Goal: Information Seeking & Learning: Learn about a topic

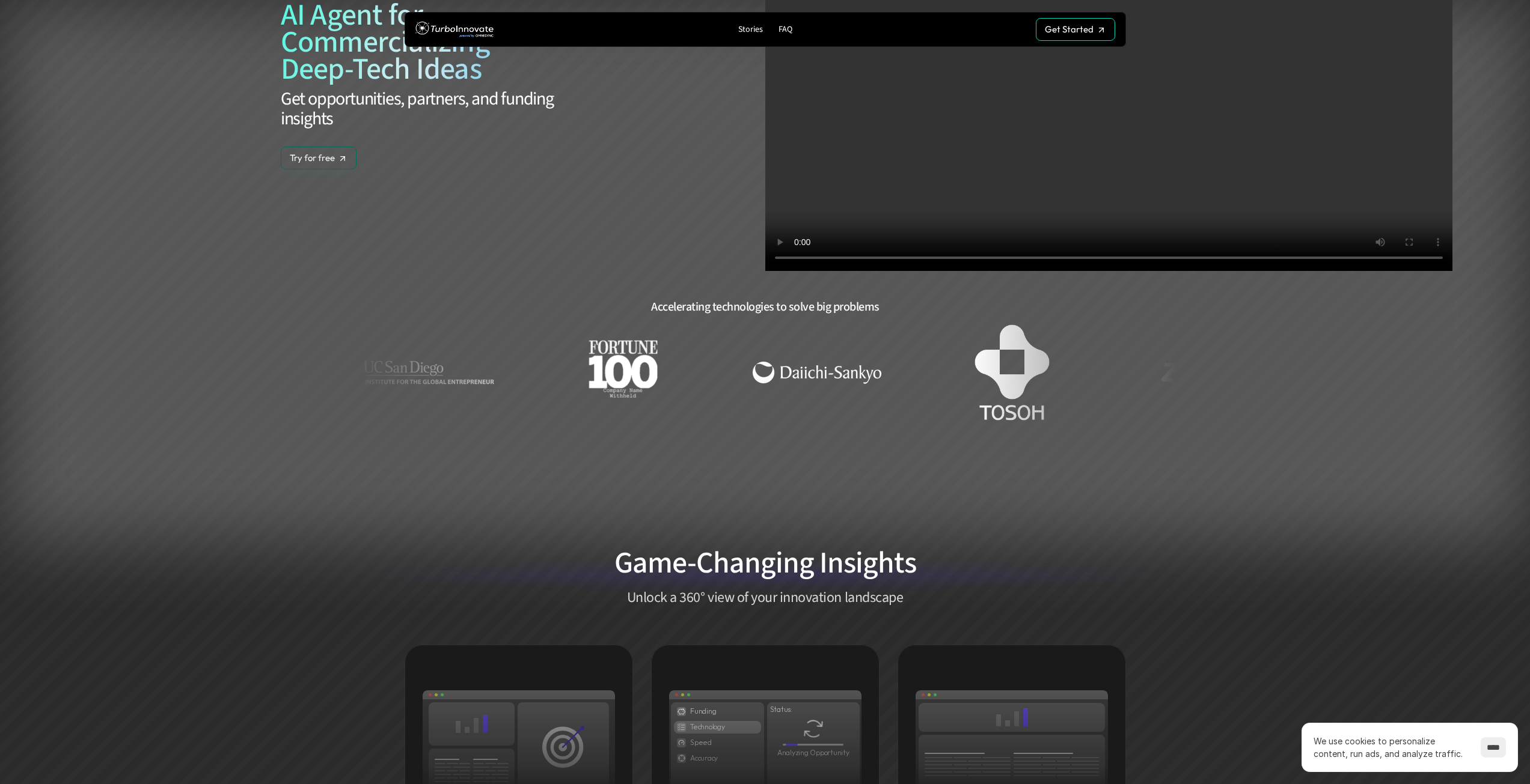
scroll to position [180, 0]
click at [748, 31] on p "Stories" at bounding box center [750, 29] width 24 height 10
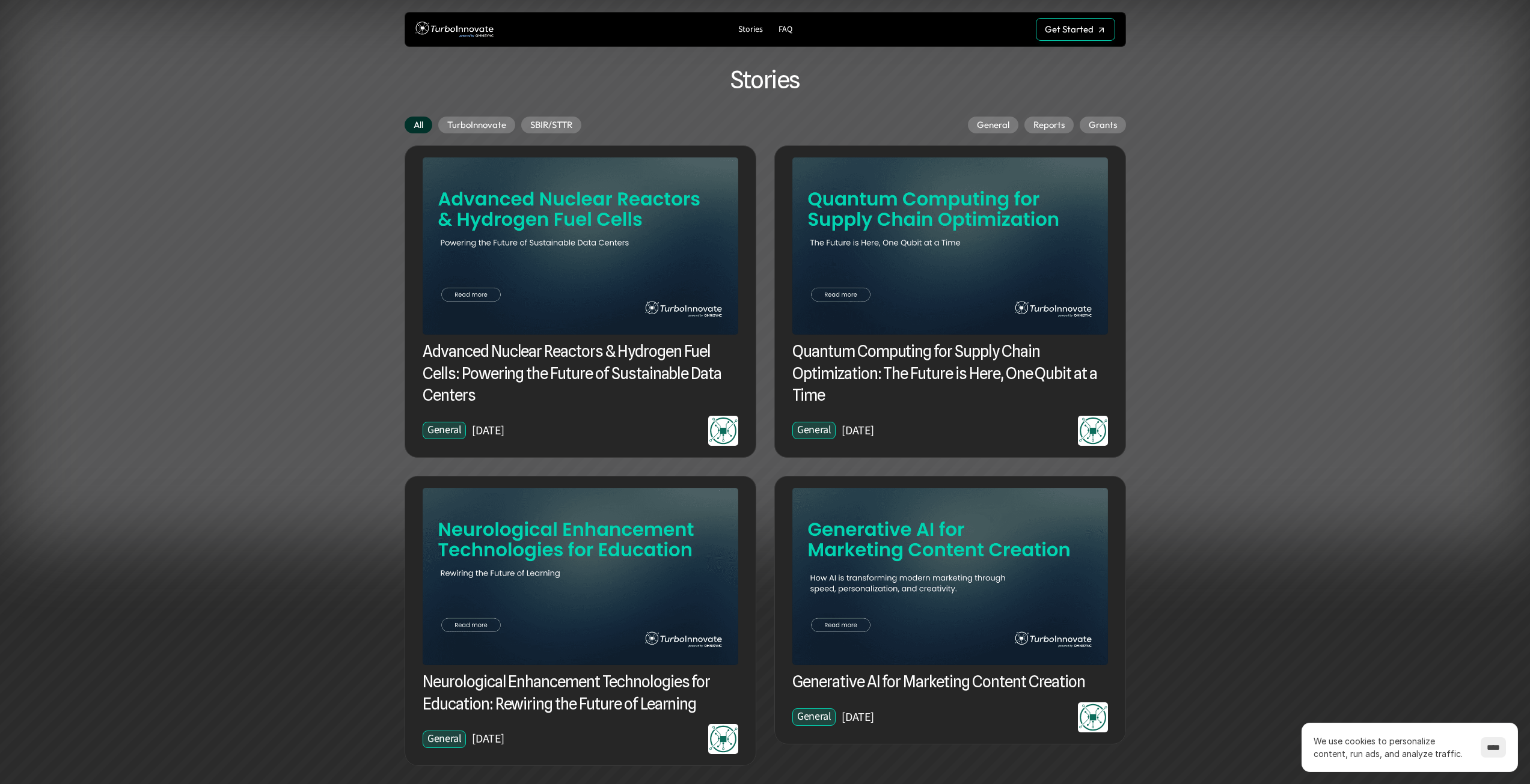
click at [587, 377] on h3 "Advanced Nuclear Reactors & Hydrogen Fuel Cells: Powering the Future of Sustain…" at bounding box center [580, 373] width 315 height 66
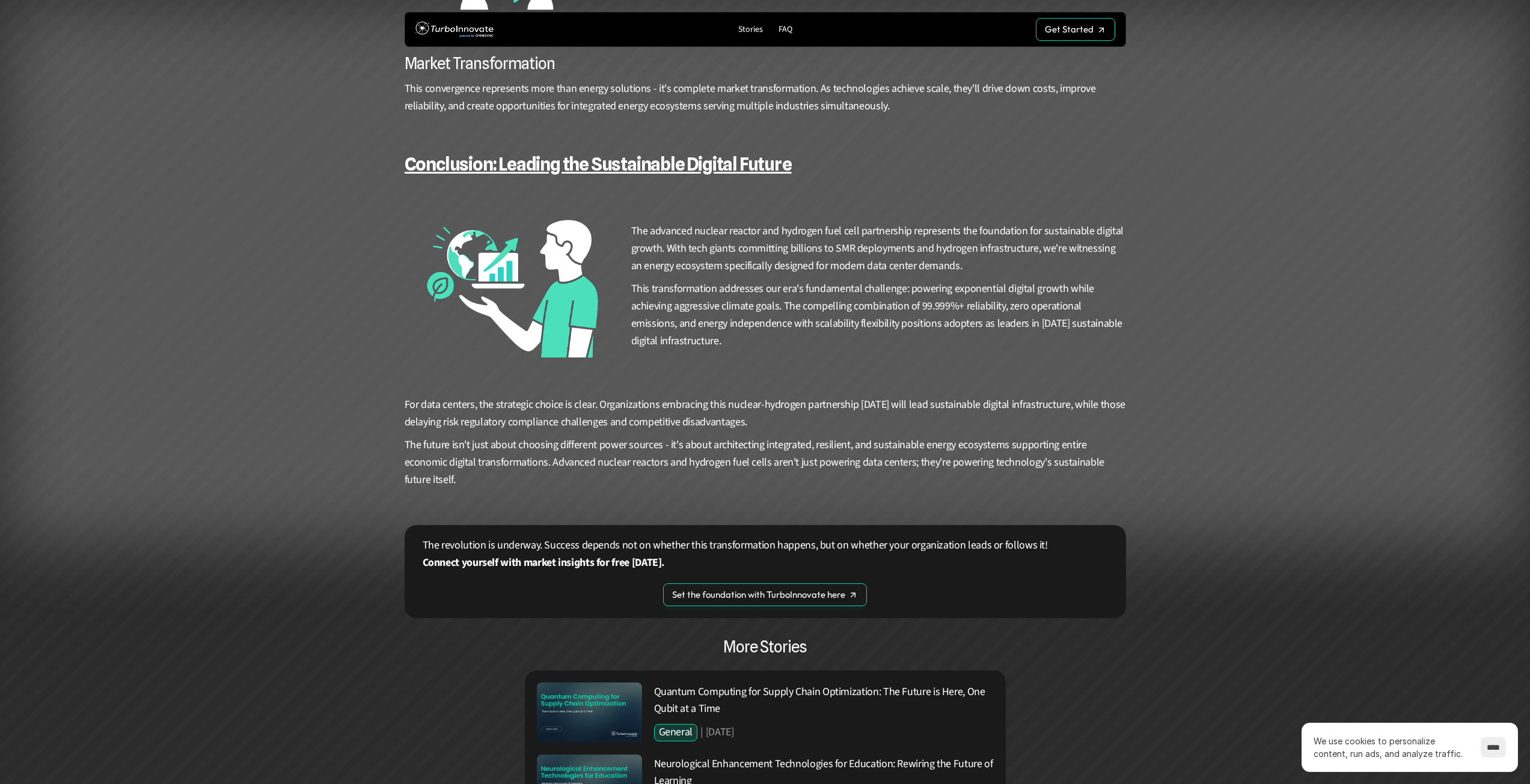
scroll to position [3005, 0]
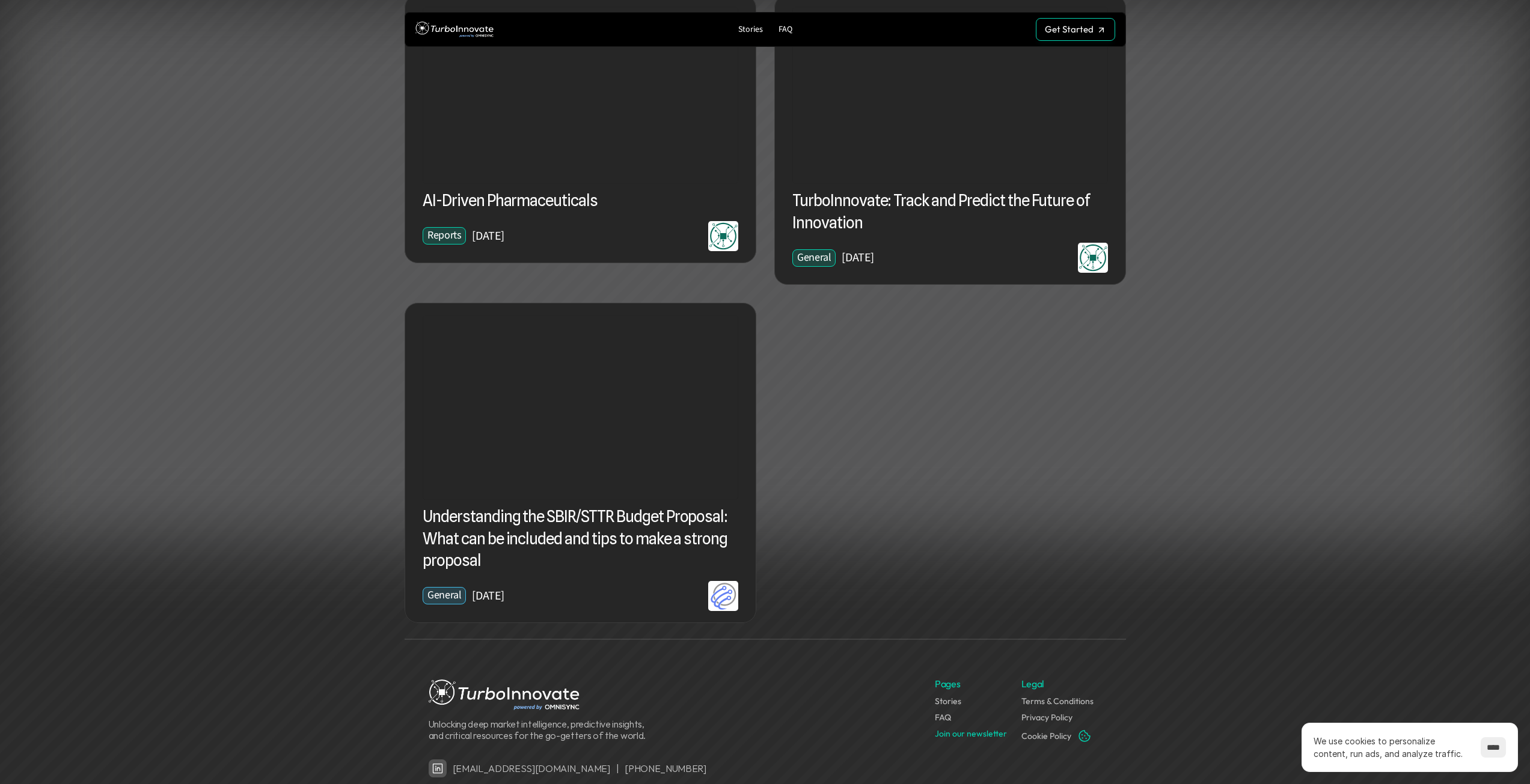
scroll to position [2400, 0]
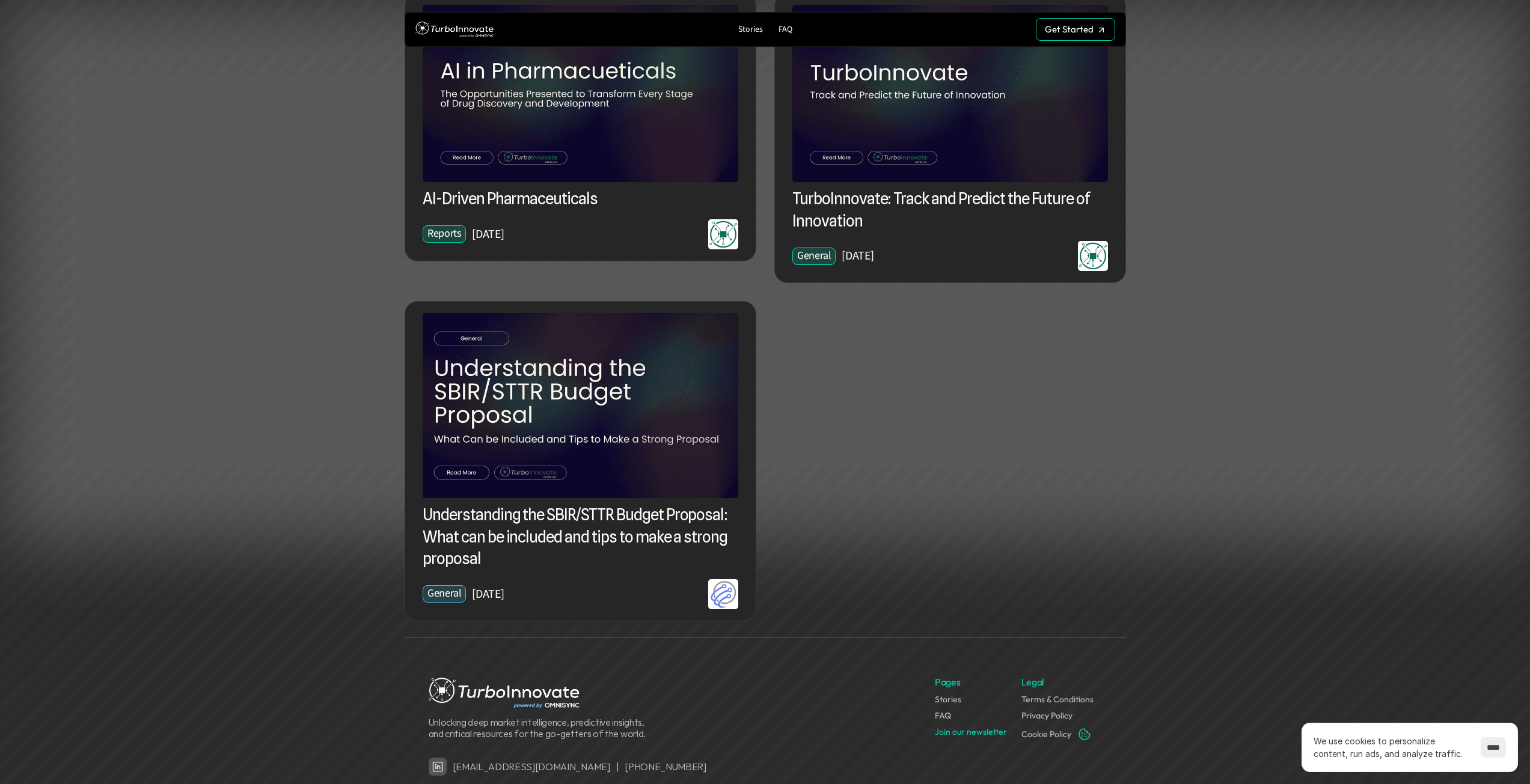
click at [561, 530] on h3 "Understanding the SBIR/STTR Budget Proposal: What can be included and tips to m…" at bounding box center [580, 537] width 315 height 66
